Goal: Task Accomplishment & Management: Manage account settings

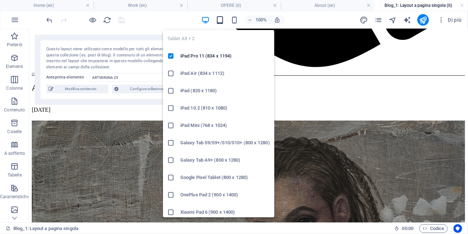
click at [219, 19] on icon "button" at bounding box center [220, 20] width 8 height 8
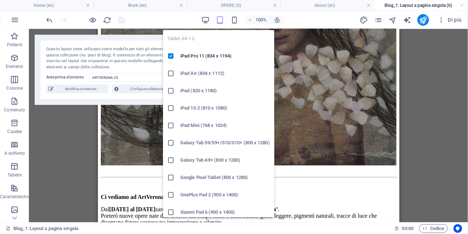
scroll to position [479, 0]
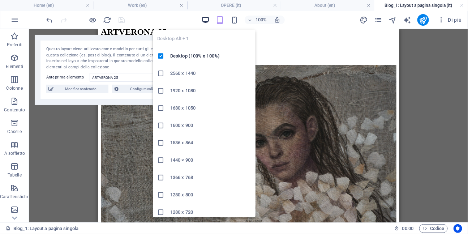
click at [206, 19] on icon "button" at bounding box center [205, 20] width 8 height 8
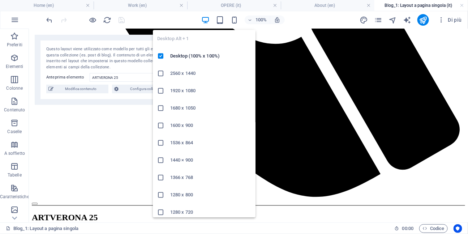
scroll to position [475, 0]
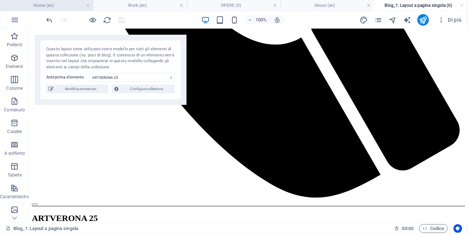
click at [69, 6] on h4 "Home (en)" at bounding box center [47, 5] width 94 height 8
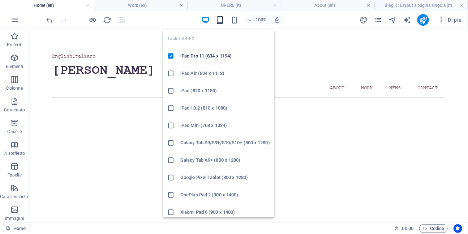
click at [220, 20] on icon "button" at bounding box center [220, 20] width 8 height 8
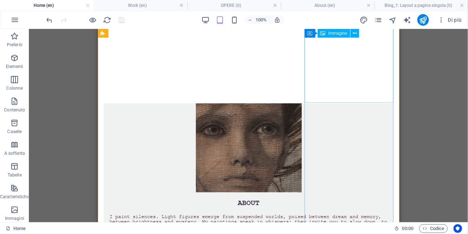
scroll to position [233, 0]
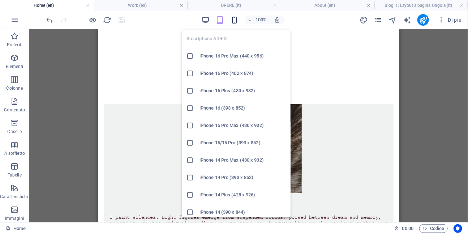
click at [234, 20] on icon "button" at bounding box center [234, 20] width 8 height 8
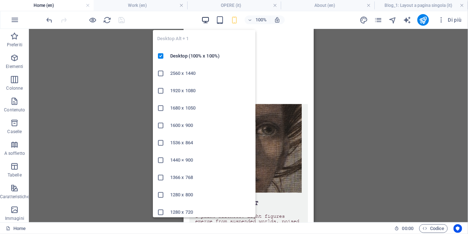
click at [207, 17] on icon "button" at bounding box center [205, 20] width 8 height 8
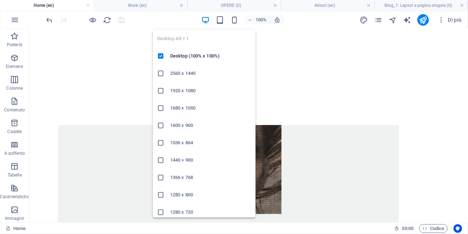
scroll to position [227, 0]
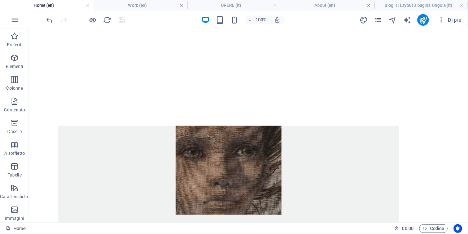
click at [72, 8] on h4 "Home (en)" at bounding box center [47, 5] width 94 height 8
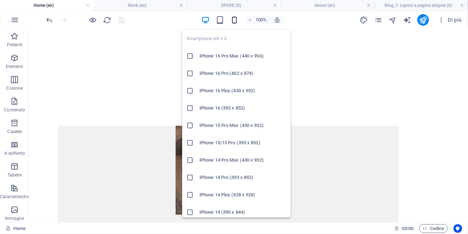
click at [233, 20] on icon "button" at bounding box center [234, 20] width 8 height 8
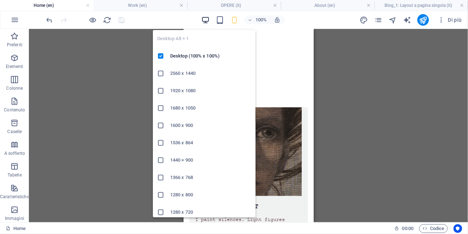
click at [207, 18] on icon "button" at bounding box center [205, 20] width 8 height 8
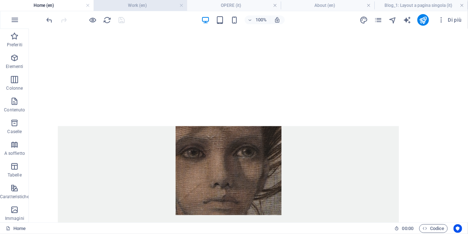
click at [123, 6] on h4 "Work (en)" at bounding box center [141, 5] width 94 height 8
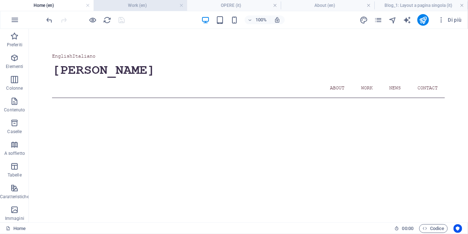
scroll to position [403, 0]
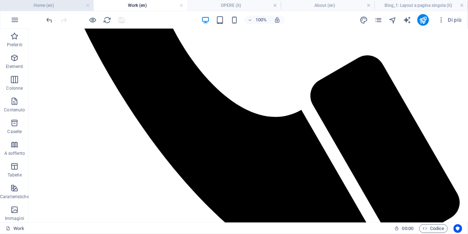
click at [66, 4] on h4 "Home (en)" at bounding box center [47, 5] width 94 height 8
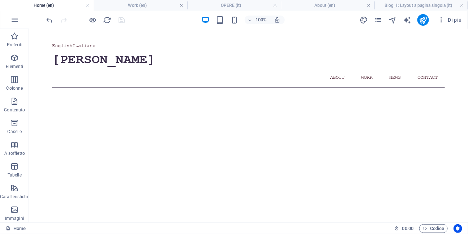
scroll to position [0, 0]
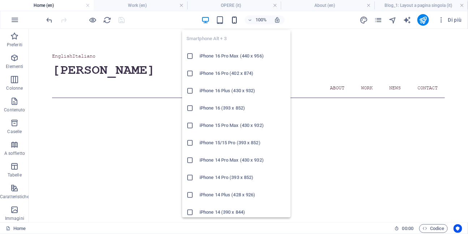
click at [235, 20] on icon "button" at bounding box center [234, 20] width 8 height 8
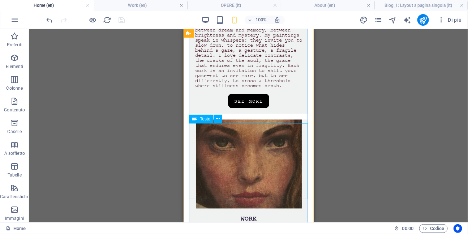
scroll to position [413, 0]
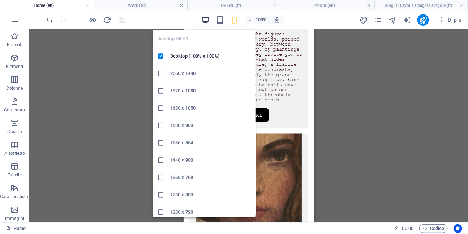
click at [208, 20] on icon "button" at bounding box center [205, 20] width 8 height 8
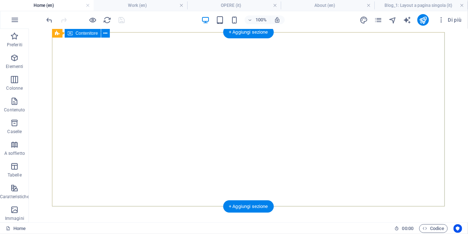
scroll to position [0, 0]
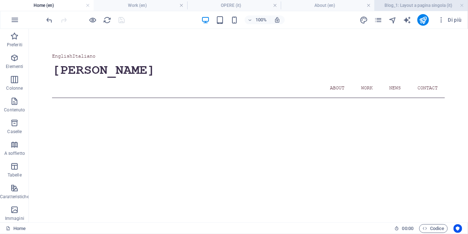
click at [408, 3] on h4 "Blog_1: Layout a pagina singola (it)" at bounding box center [421, 5] width 94 height 8
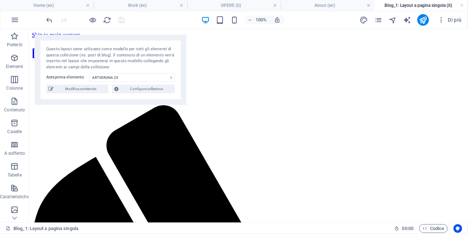
scroll to position [475, 0]
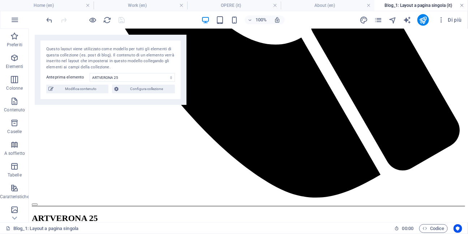
click at [462, 5] on link at bounding box center [462, 5] width 4 height 7
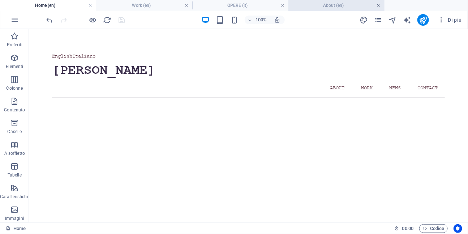
click at [378, 4] on link at bounding box center [378, 5] width 4 height 7
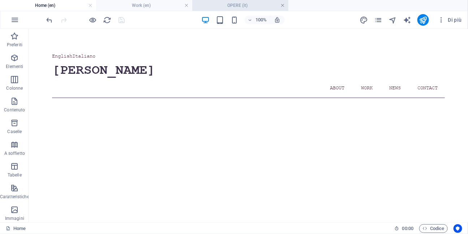
click at [281, 7] on link at bounding box center [282, 5] width 4 height 7
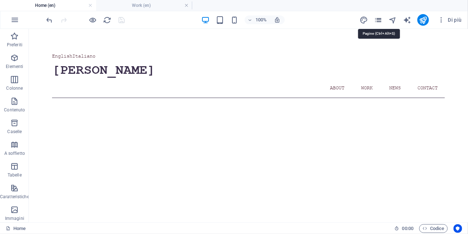
click at [380, 18] on icon "pages" at bounding box center [378, 20] width 8 height 8
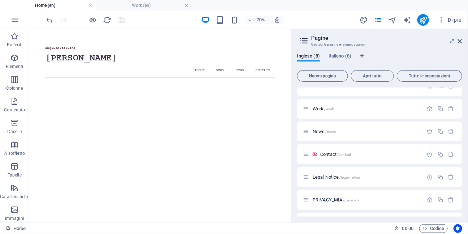
scroll to position [37, 0]
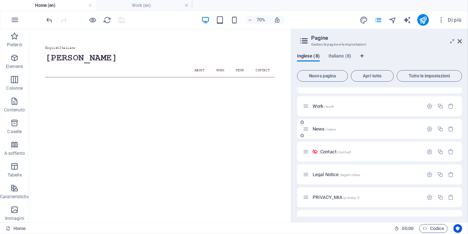
click at [336, 130] on p "News /news" at bounding box center [366, 128] width 108 height 5
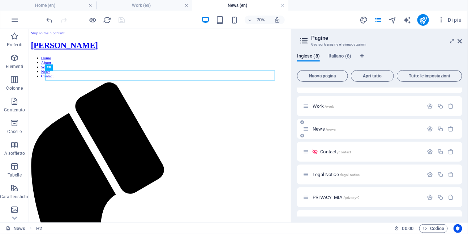
scroll to position [0, 0]
click at [341, 55] on span "Italiano (8)" at bounding box center [339, 57] width 23 height 10
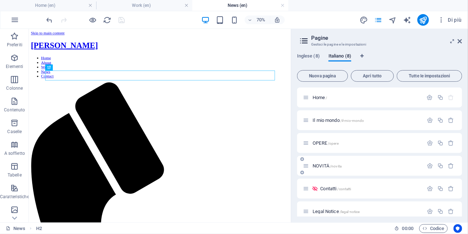
click at [330, 165] on span "/novita" at bounding box center [336, 166] width 12 height 4
click at [64, 68] on button at bounding box center [62, 68] width 6 height 6
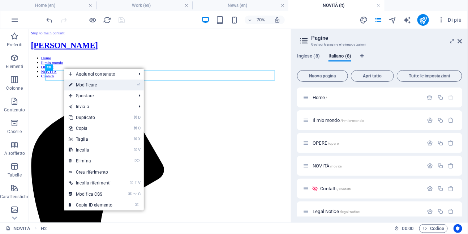
click at [77, 83] on link "⏎ Modificare" at bounding box center [90, 84] width 52 height 11
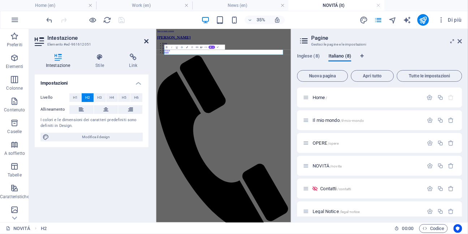
click at [146, 40] on icon at bounding box center [146, 41] width 4 height 6
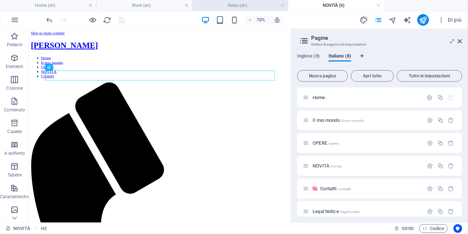
click at [249, 5] on h4 "News (en)" at bounding box center [240, 5] width 96 height 8
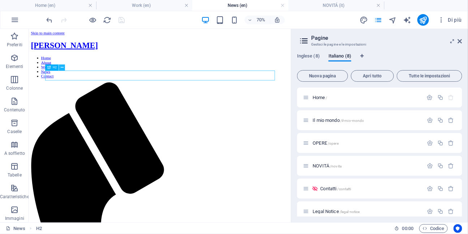
click at [61, 68] on icon at bounding box center [61, 67] width 3 height 5
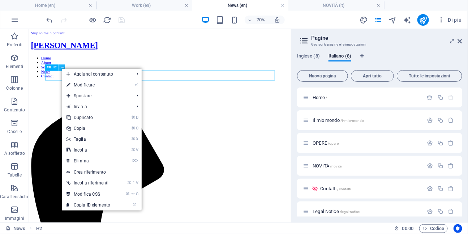
click at [62, 68] on icon at bounding box center [61, 67] width 3 height 5
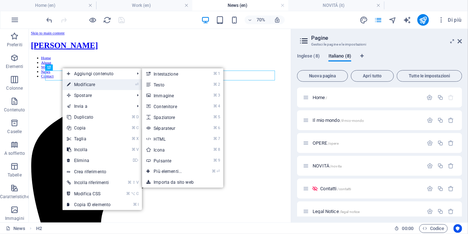
click at [76, 84] on link "⏎ Modificare" at bounding box center [88, 84] width 52 height 11
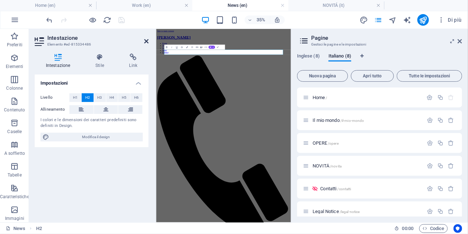
click at [145, 41] on icon at bounding box center [146, 41] width 4 height 6
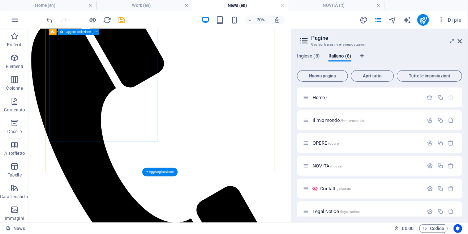
scroll to position [161, 0]
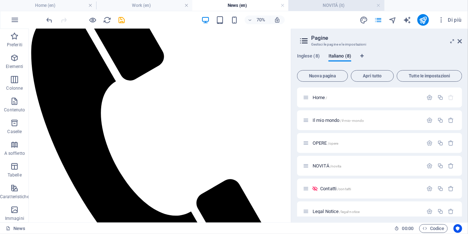
click at [321, 7] on h4 "NOVITÁ (it)" at bounding box center [336, 5] width 96 height 8
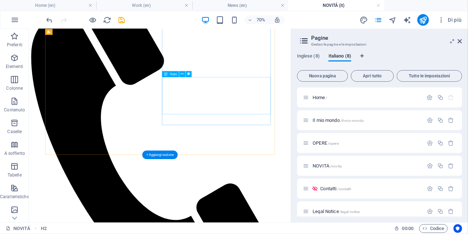
scroll to position [156, 0]
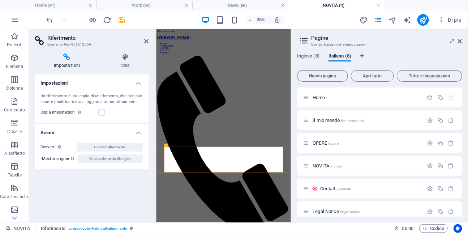
click at [462, 39] on aside "Pagine Gestsci le pagine e le impostazioni Inglese (8) Italiano (8) Nuova pagin…" at bounding box center [379, 125] width 177 height 193
click at [459, 41] on icon at bounding box center [460, 41] width 4 height 6
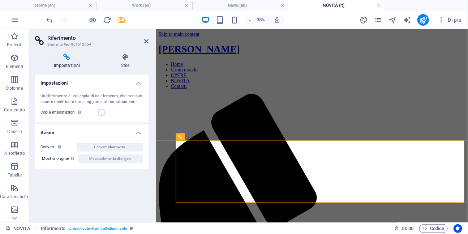
scroll to position [205, 0]
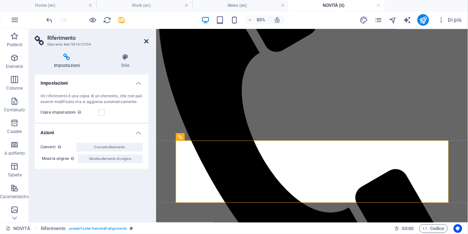
click at [146, 42] on icon at bounding box center [146, 41] width 4 height 6
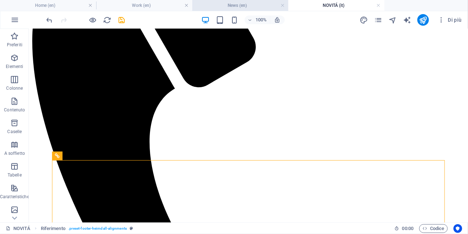
click at [225, 6] on h4 "News (en)" at bounding box center [240, 5] width 96 height 8
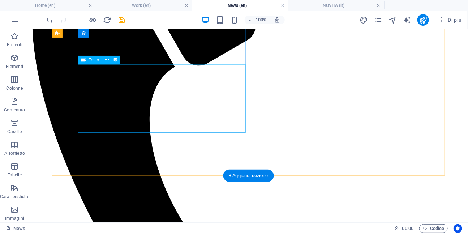
scroll to position [244, 0]
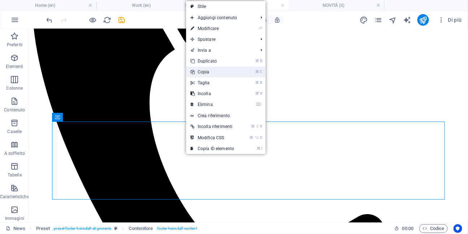
click at [213, 70] on link "⌘ C Copia" at bounding box center [212, 71] width 52 height 11
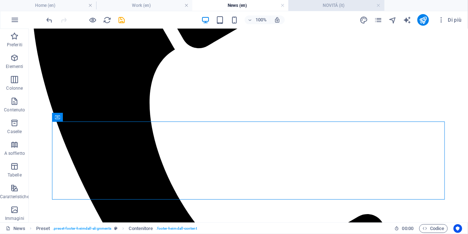
click at [310, 7] on h4 "NOVITÁ (it)" at bounding box center [336, 5] width 96 height 8
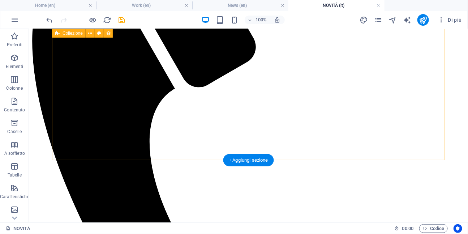
scroll to position [239, 0]
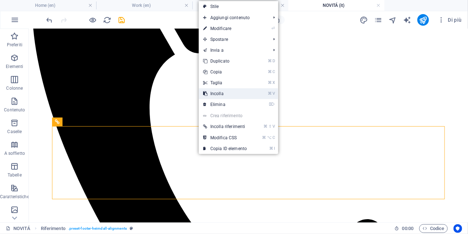
click at [221, 94] on link "⌘ V Incolla" at bounding box center [225, 93] width 52 height 11
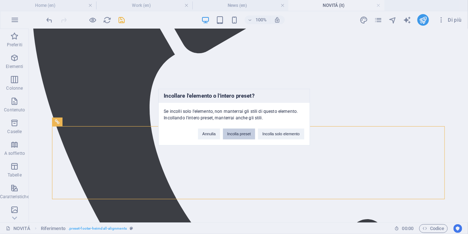
click at [237, 134] on button "Incolla preset" at bounding box center [239, 133] width 32 height 11
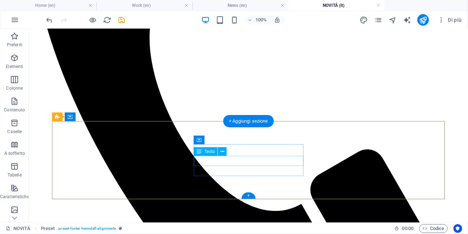
scroll to position [317, 0]
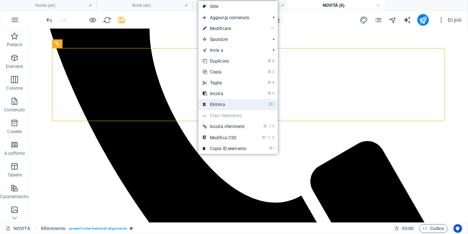
click at [208, 104] on link "⌦ Elimina" at bounding box center [224, 104] width 52 height 11
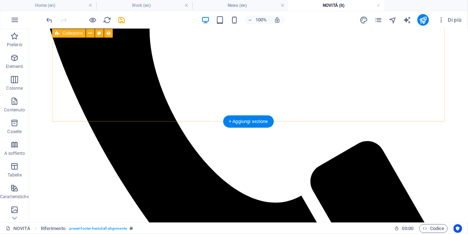
scroll to position [244, 0]
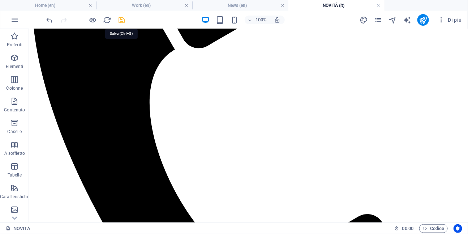
click at [121, 18] on icon "save" at bounding box center [122, 20] width 8 height 8
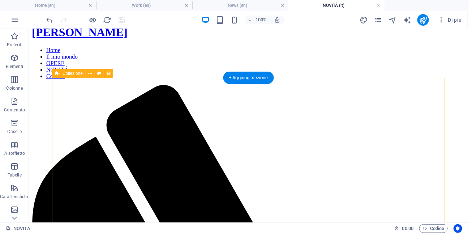
scroll to position [0, 0]
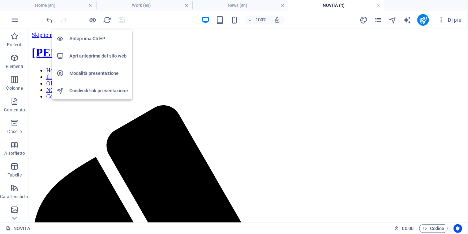
click at [90, 57] on h6 "Apri anteprima del sito web" at bounding box center [98, 56] width 59 height 9
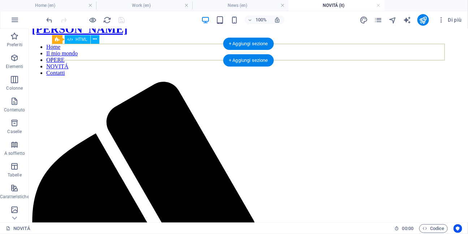
scroll to position [29, 0]
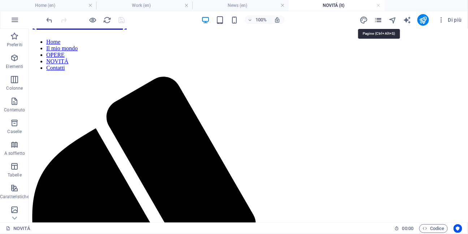
click at [379, 22] on icon "pages" at bounding box center [378, 20] width 8 height 8
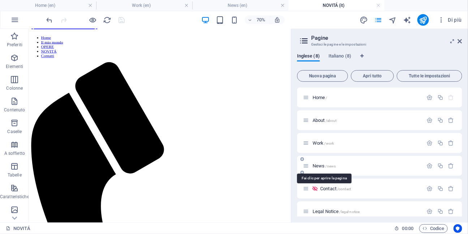
click at [319, 166] on span "News /news" at bounding box center [323, 165] width 23 height 5
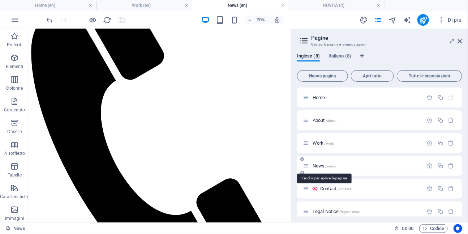
scroll to position [161, 0]
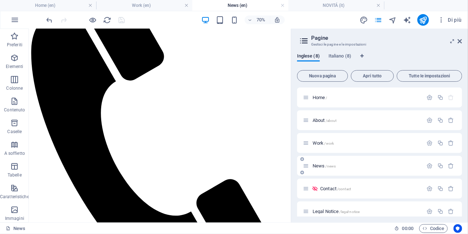
click at [336, 165] on p "News /news" at bounding box center [366, 165] width 108 height 5
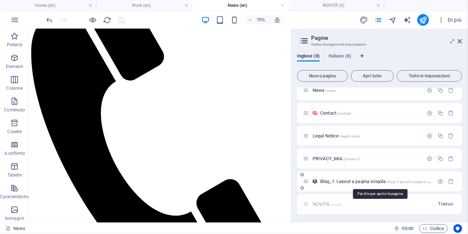
click at [333, 179] on span "Blog_1: Layout a pagina singola /blog-1-layout-a-pagina-singola" at bounding box center [379, 180] width 118 height 5
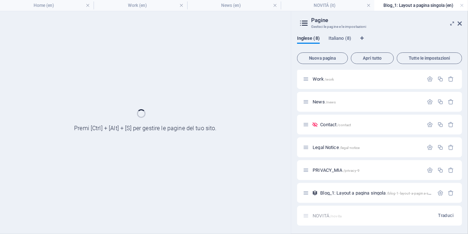
scroll to position [0, 0]
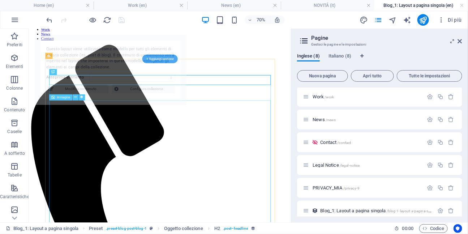
select select "68a09c609f1030c0830b3439"
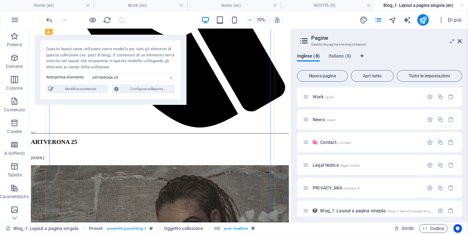
scroll to position [483, 0]
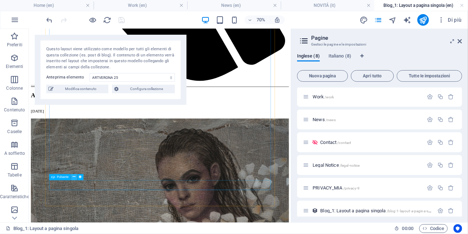
click at [74, 180] on icon at bounding box center [74, 176] width 3 height 5
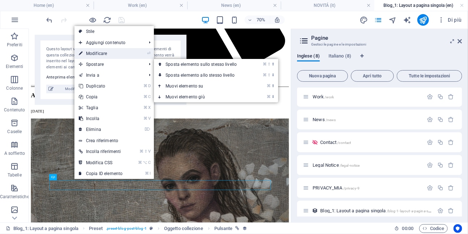
click at [110, 56] on link "⏎ Modificare" at bounding box center [100, 53] width 52 height 11
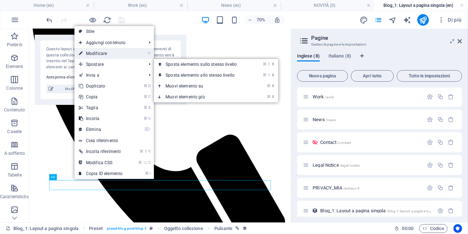
select select "10"
select select
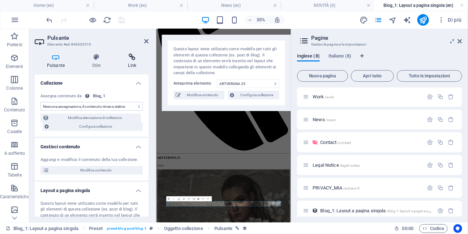
click at [133, 61] on h4 "Link" at bounding box center [132, 60] width 33 height 15
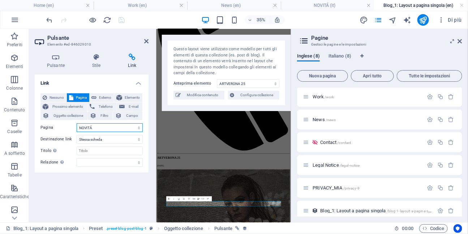
click at [139, 129] on select "Home About Work News Contact Legal Notice PRIVACY_MIA Home Il mio mondo OPERE N…" at bounding box center [110, 127] width 66 height 9
select select "3"
click at [77, 123] on select "Home About Work News Contact Legal Notice PRIVACY_MIA Home Il mio mondo OPERE N…" at bounding box center [110, 127] width 66 height 9
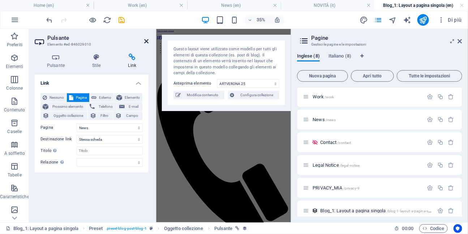
click at [146, 41] on icon at bounding box center [146, 41] width 4 height 6
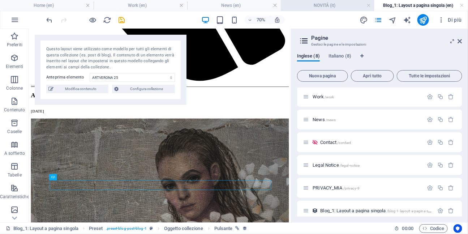
click at [329, 5] on h4 "NOVITÁ (it)" at bounding box center [328, 5] width 94 height 8
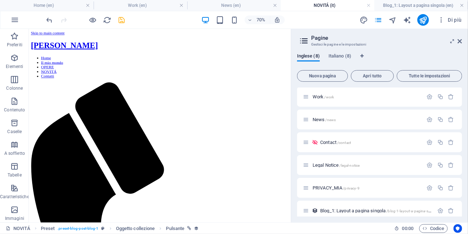
scroll to position [27, 0]
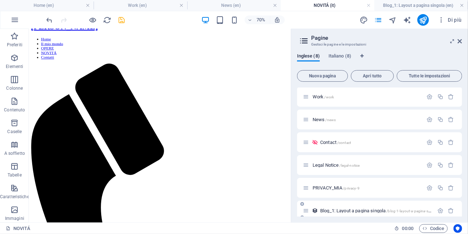
click at [338, 210] on span "Blog_1: Layout a pagina singola /blog-1-layout-a-pagina-singola" at bounding box center [379, 210] width 118 height 5
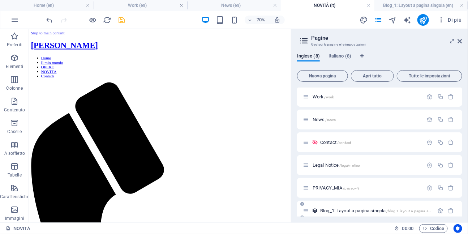
scroll to position [483, 0]
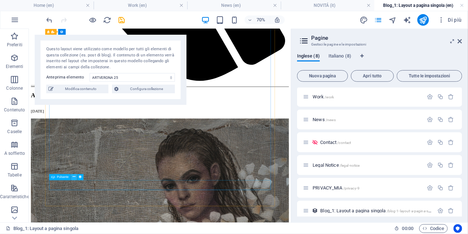
click at [74, 178] on icon at bounding box center [74, 176] width 3 height 5
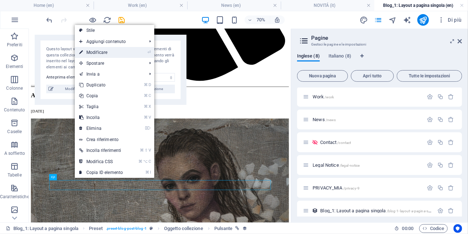
click at [117, 53] on link "⏎ Modificare" at bounding box center [101, 52] width 52 height 11
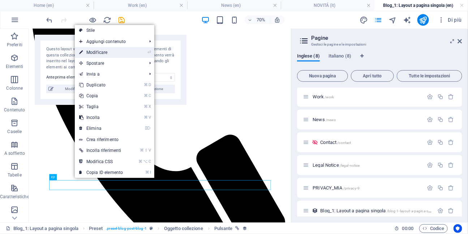
select select "3"
select select
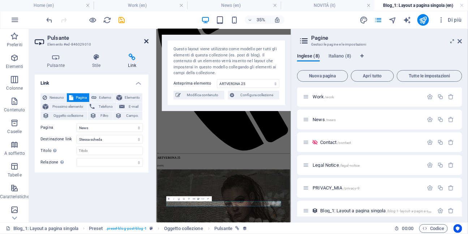
click at [147, 40] on icon at bounding box center [146, 41] width 4 height 6
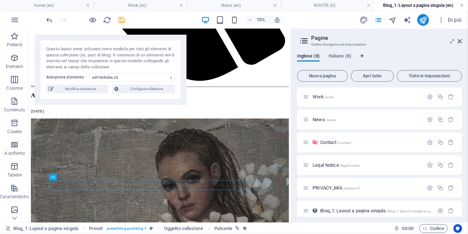
click at [461, 5] on link at bounding box center [462, 5] width 4 height 7
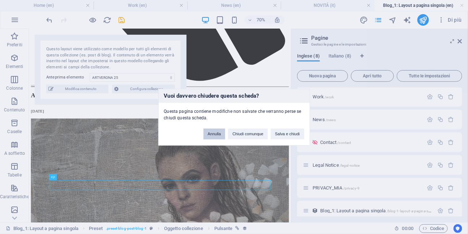
click at [219, 136] on button "Annulla" at bounding box center [214, 133] width 22 height 11
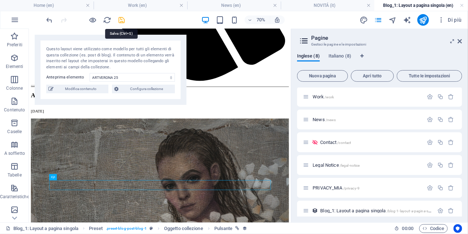
click at [121, 19] on icon "save" at bounding box center [122, 20] width 8 height 8
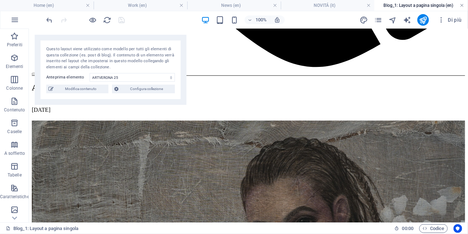
click at [461, 5] on link at bounding box center [462, 5] width 4 height 7
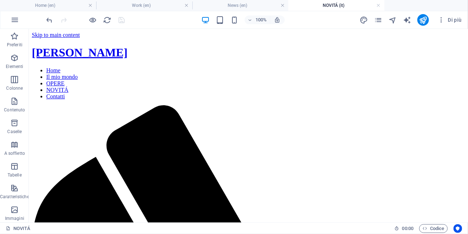
scroll to position [27, 0]
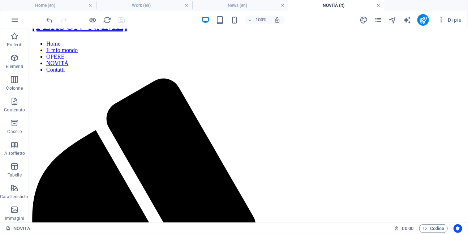
click at [378, 7] on link at bounding box center [378, 5] width 4 height 7
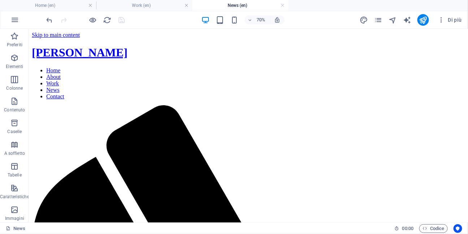
scroll to position [120, 0]
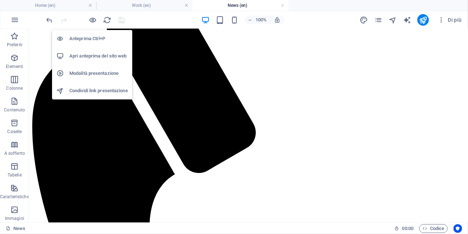
click at [85, 56] on h6 "Apri anteprima del sito web" at bounding box center [98, 56] width 59 height 9
